Goal: Transaction & Acquisition: Purchase product/service

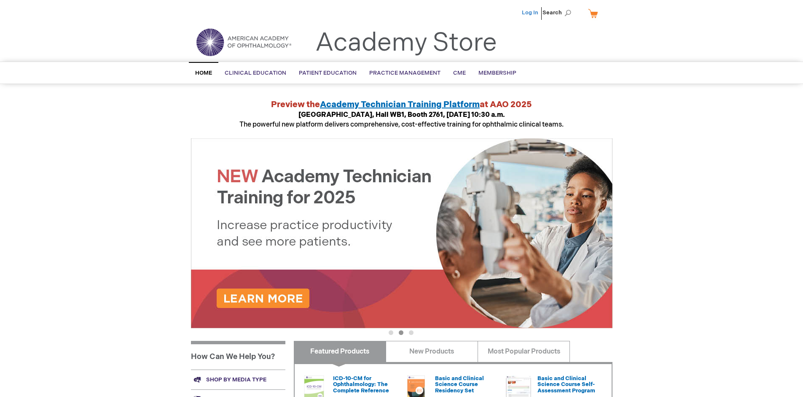
click at [531, 13] on link "Log In" at bounding box center [530, 12] width 16 height 7
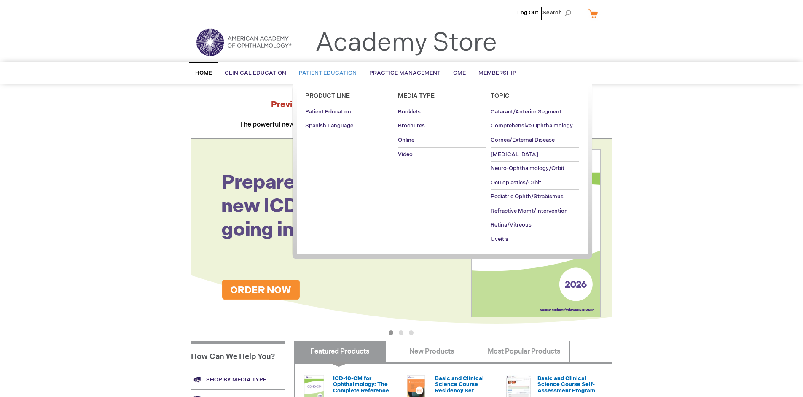
click at [325, 73] on span "Patient Education" at bounding box center [328, 73] width 58 height 7
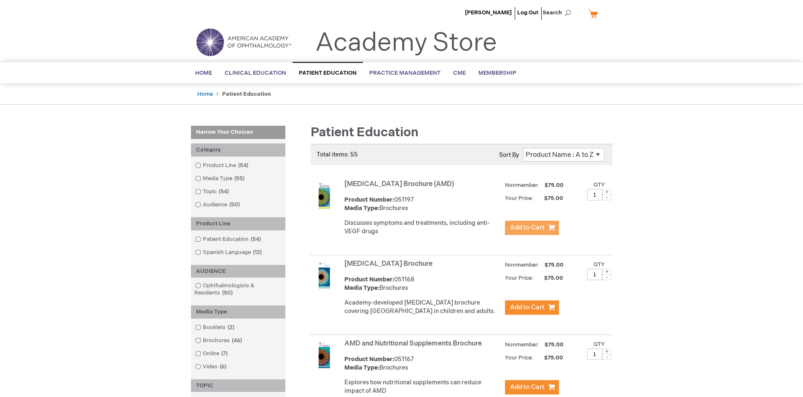
click at [532, 228] on span "Add to Cart" at bounding box center [527, 227] width 35 height 8
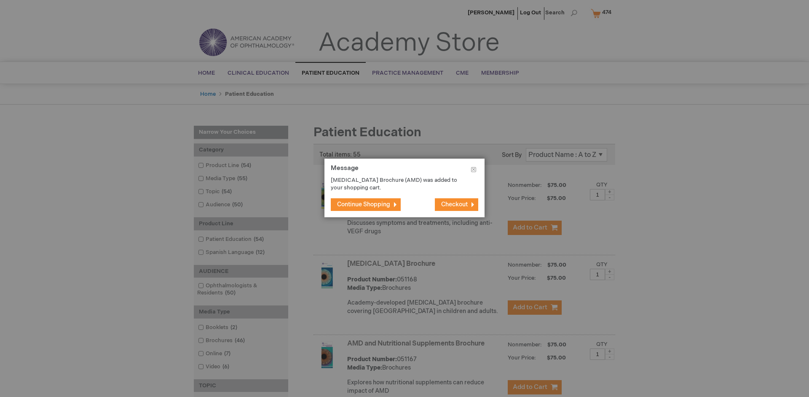
click at [364, 204] on span "Continue Shopping" at bounding box center [363, 204] width 53 height 7
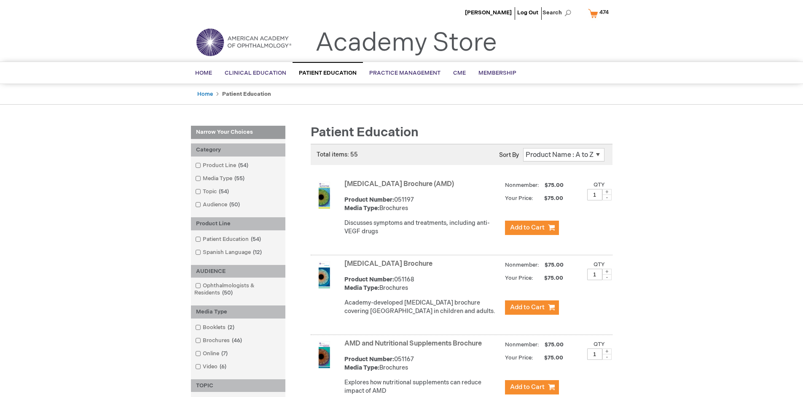
click at [415, 347] on link "AMD and Nutritional Supplements Brochure" at bounding box center [412, 343] width 137 height 8
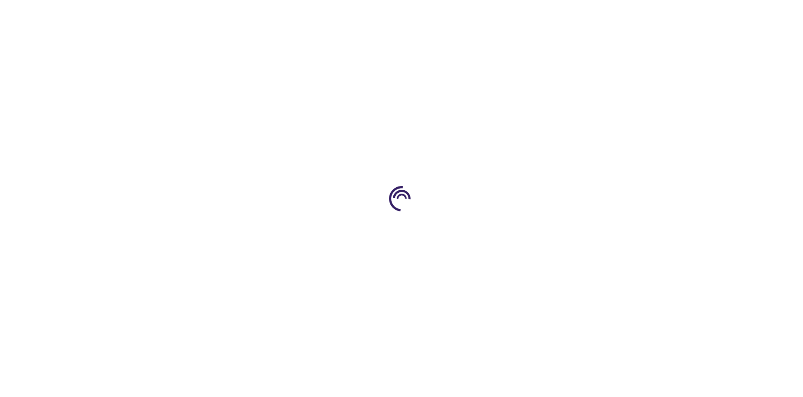
type input "1"
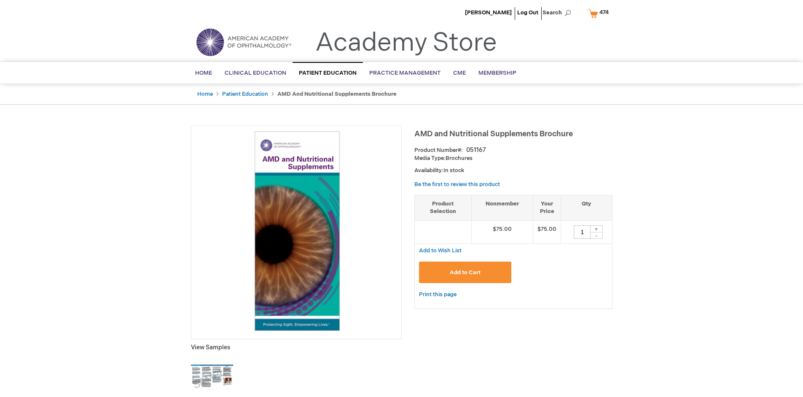
click at [465, 272] on span "Add to Cart" at bounding box center [465, 272] width 31 height 7
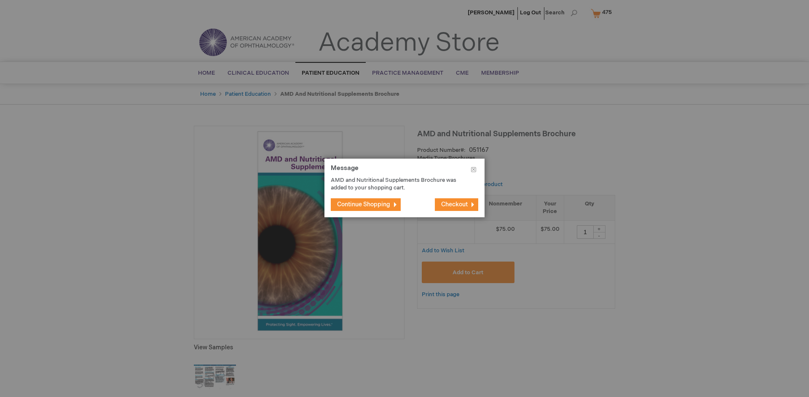
click at [364, 204] on span "Continue Shopping" at bounding box center [363, 204] width 53 height 7
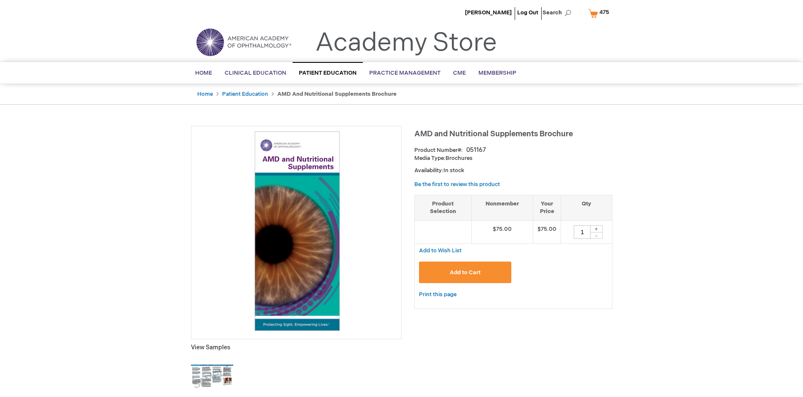
click at [600, 13] on span "475" at bounding box center [604, 12] width 10 height 7
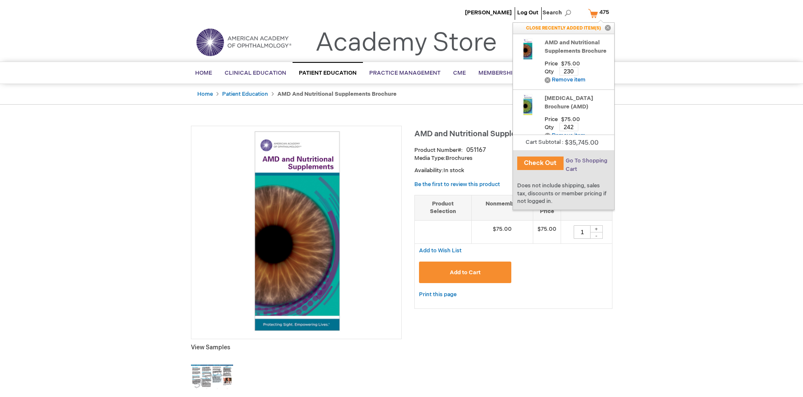
click at [586, 161] on span "Go To Shopping Cart" at bounding box center [587, 164] width 42 height 15
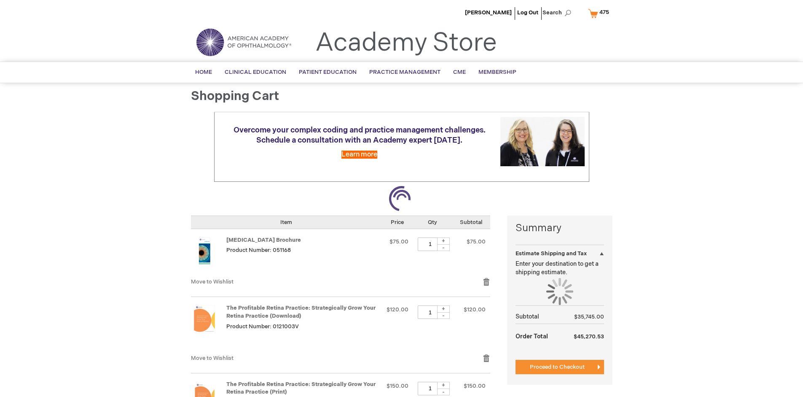
select select "US"
select select "41"
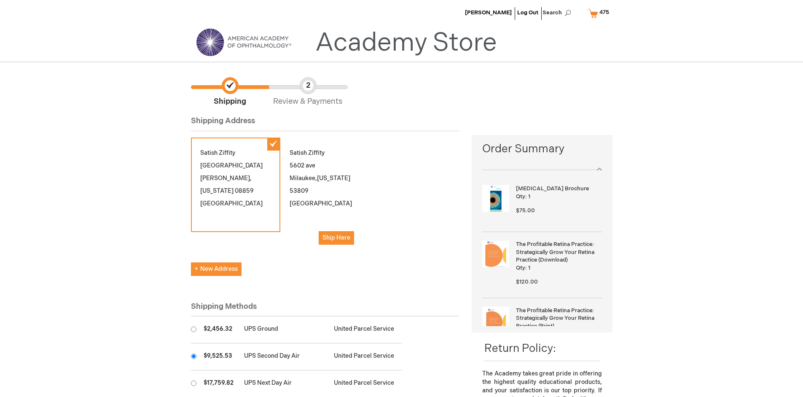
click at [193, 356] on input "radio" at bounding box center [193, 355] width 5 height 5
